Goal: Information Seeking & Learning: Learn about a topic

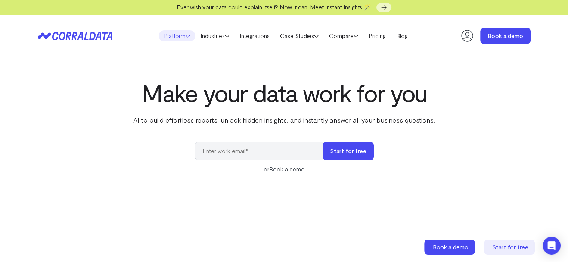
click at [186, 37] on use at bounding box center [188, 36] width 4 height 2
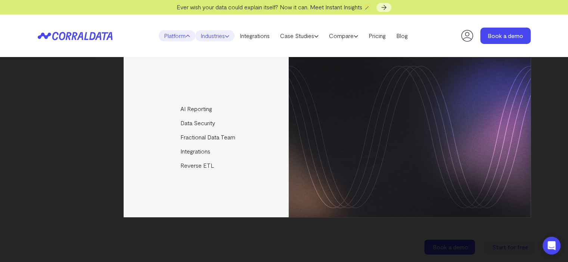
click at [219, 37] on link "Industries" at bounding box center [214, 35] width 39 height 11
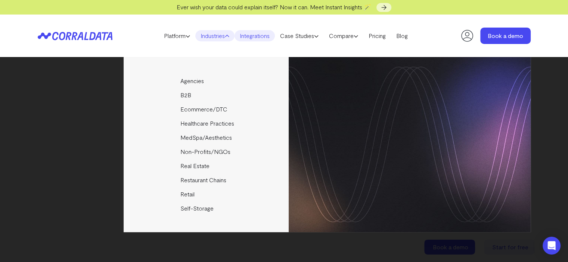
click at [256, 37] on link "Integrations" at bounding box center [254, 35] width 40 height 11
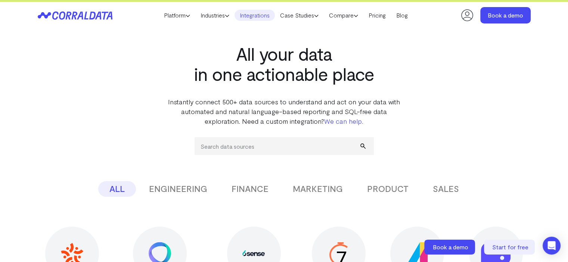
scroll to position [14, 0]
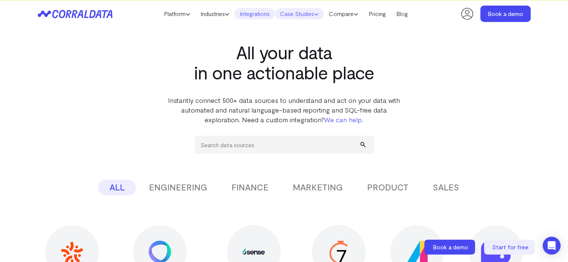
click at [314, 13] on link "Case Studies" at bounding box center [299, 13] width 49 height 11
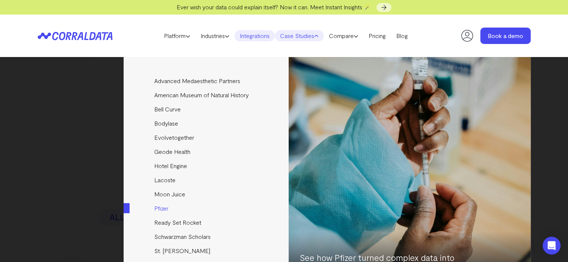
click at [217, 205] on link "Pfizer" at bounding box center [207, 209] width 166 height 14
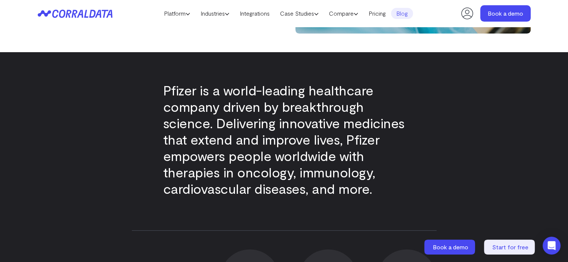
scroll to position [230, 0]
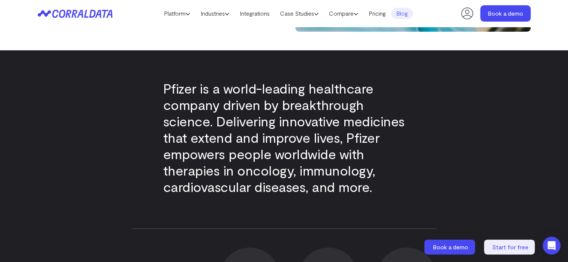
click at [256, 164] on span "Pfizer is a world-leading healthcare company driven by breakthrough science. De…" at bounding box center [284, 137] width 242 height 115
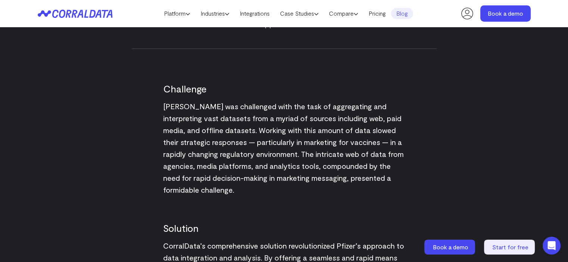
scroll to position [709, 0]
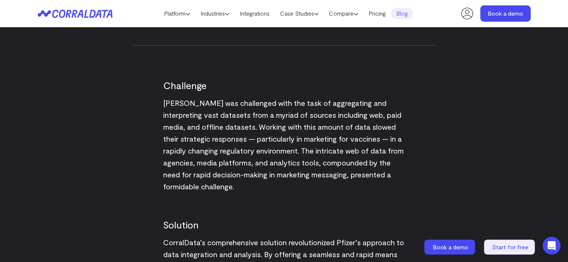
click at [110, 132] on div "Pfizer is a world-leading healthcare company driven by breakthrough science. De…" at bounding box center [284, 49] width 538 height 954
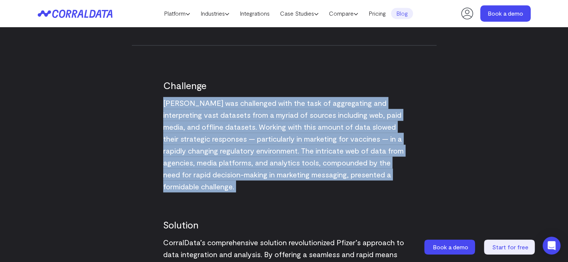
click at [110, 132] on div "Pfizer is a world-leading healthcare company driven by breakthrough science. De…" at bounding box center [284, 49] width 538 height 954
drag, startPoint x: 110, startPoint y: 132, endPoint x: 121, endPoint y: 101, distance: 32.7
click at [121, 101] on div "Pfizer is a world-leading healthcare company driven by breakthrough science. De…" at bounding box center [284, 49] width 538 height 954
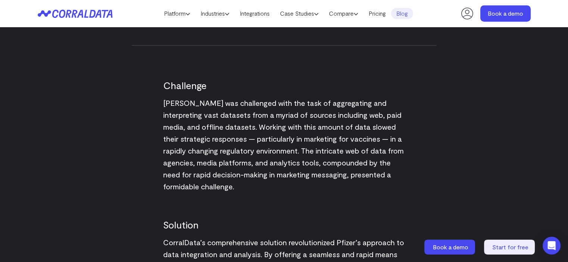
click at [121, 101] on div "Pfizer is a world-leading healthcare company driven by breakthrough science. De…" at bounding box center [284, 49] width 538 height 954
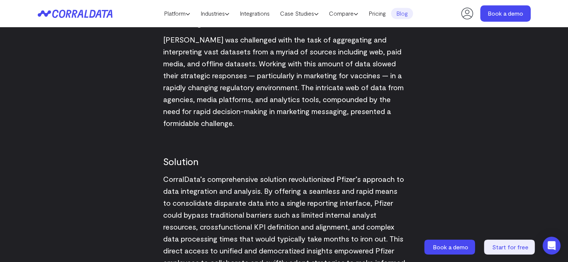
scroll to position [774, 0]
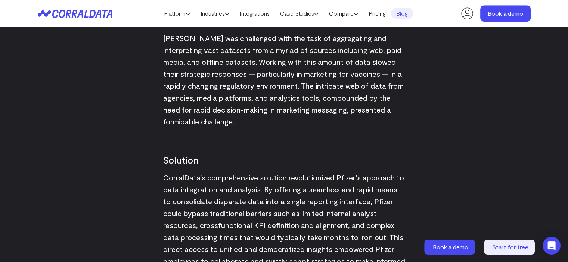
drag, startPoint x: 133, startPoint y: 159, endPoint x: 108, endPoint y: 174, distance: 29.3
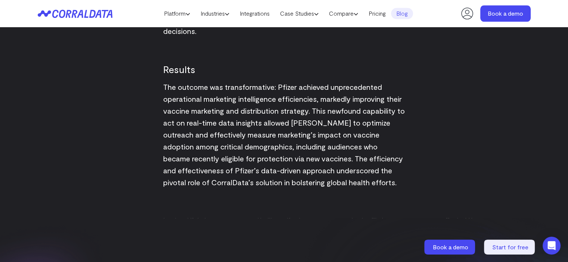
scroll to position [1016, 0]
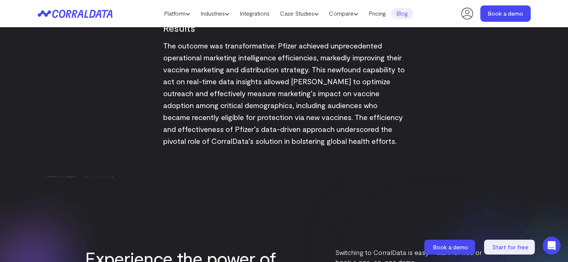
scroll to position [1059, 0]
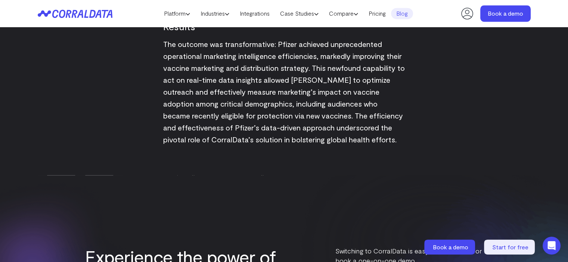
click at [130, 175] on img at bounding box center [94, 266] width 188 height 186
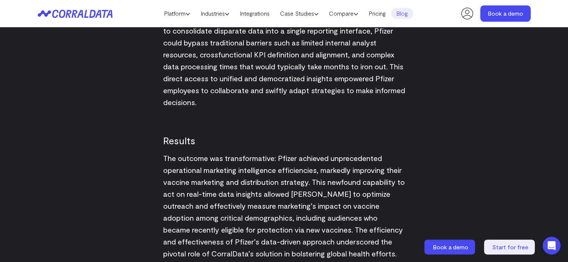
scroll to position [940, 0]
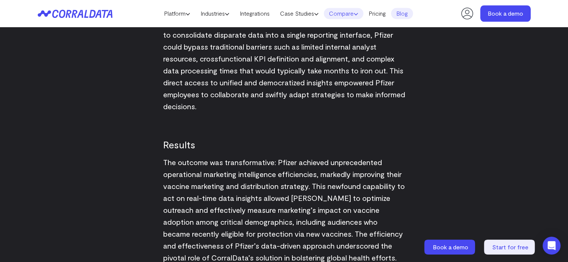
click at [351, 13] on link "Compare" at bounding box center [344, 13] width 40 height 11
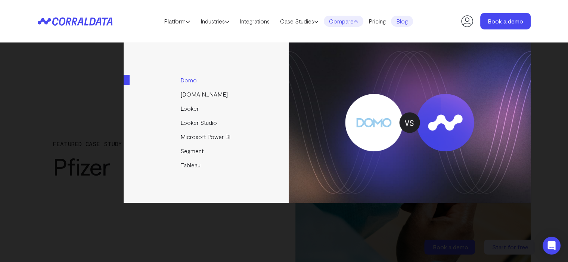
click at [248, 79] on link "Domo" at bounding box center [207, 80] width 166 height 14
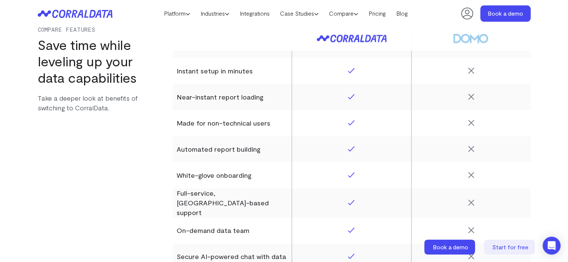
scroll to position [849, 0]
click at [254, 112] on th "Made for non-technical users" at bounding box center [232, 123] width 119 height 26
drag, startPoint x: 254, startPoint y: 112, endPoint x: 171, endPoint y: 111, distance: 82.9
click at [171, 111] on div "Compare Features Save time while leveling up your data capabilities Take a deep…" at bounding box center [284, 219] width 493 height 467
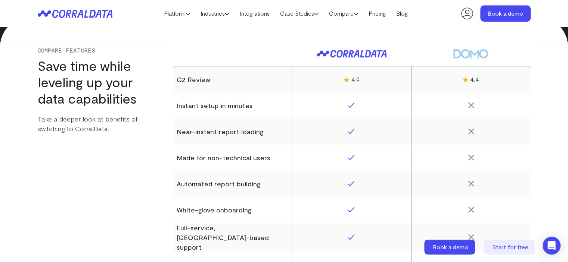
scroll to position [812, 0]
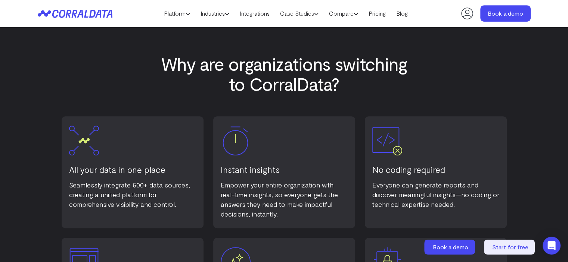
scroll to position [414, 0]
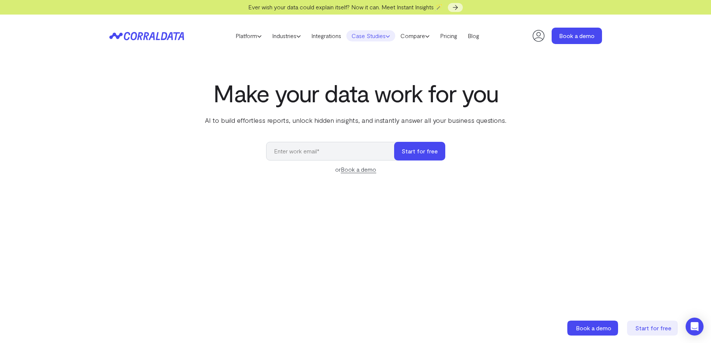
click at [382, 38] on link "Case Studies" at bounding box center [370, 35] width 49 height 11
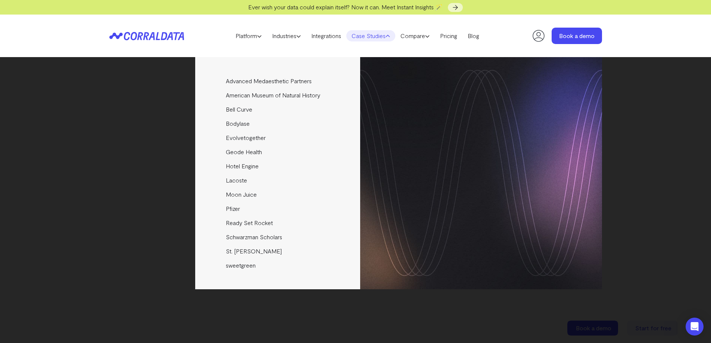
click at [151, 97] on div "Advanced Medaesthetic Partners See how AMP scaled profitability and enhanced pa…" at bounding box center [355, 173] width 493 height 232
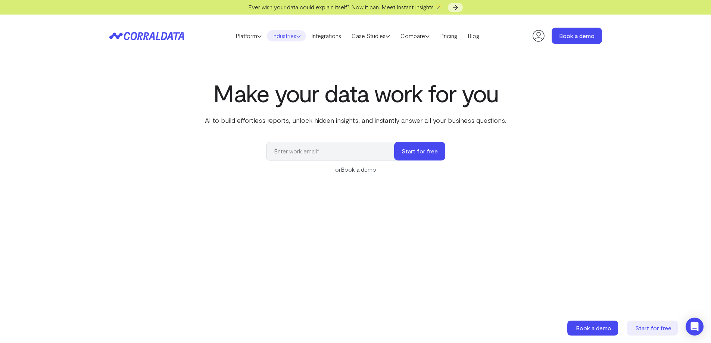
click at [297, 36] on use at bounding box center [299, 36] width 4 height 2
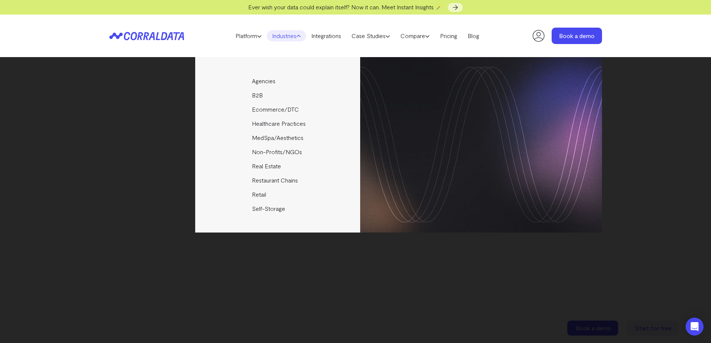
click at [170, 120] on div "Agencies Help your clients become data driven faster through seamless reporting…" at bounding box center [355, 144] width 493 height 175
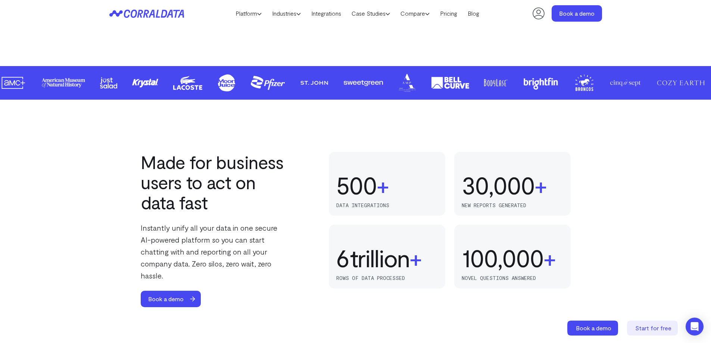
scroll to position [365, 0]
